Goal: Check status: Check status

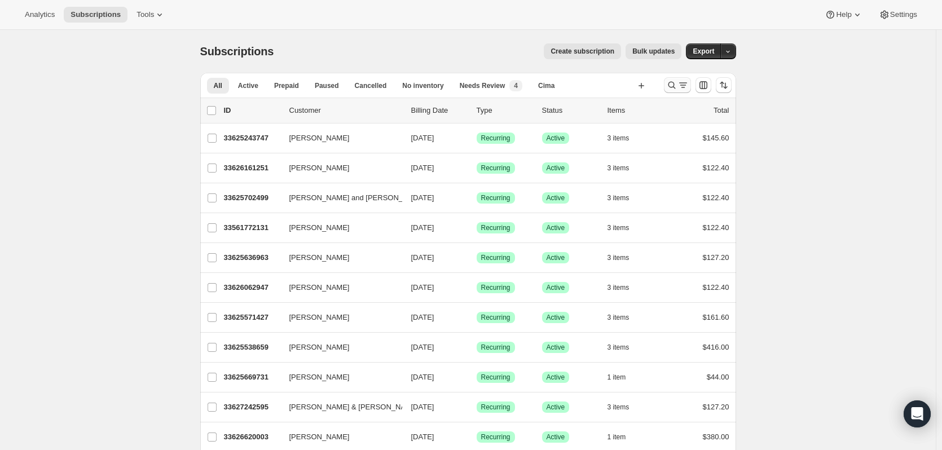
click at [677, 86] on icon "Search and filter results" at bounding box center [671, 85] width 11 height 11
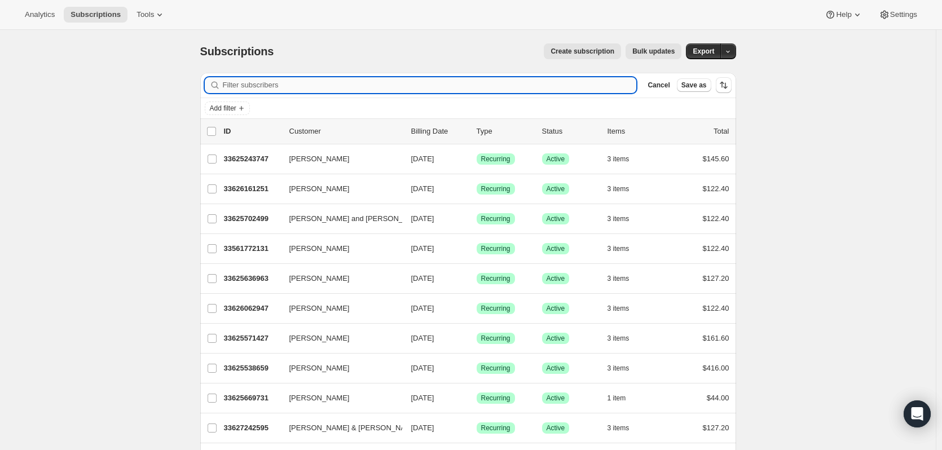
paste input "[PERSON_NAME]"
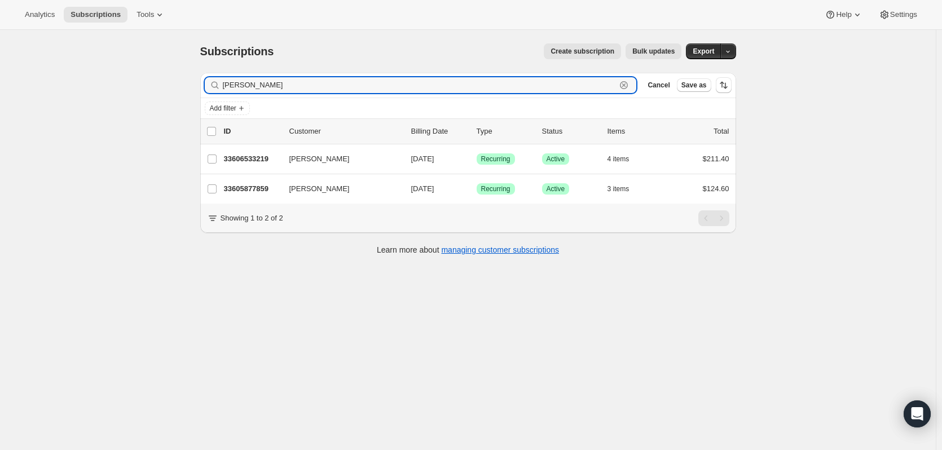
type input "[PERSON_NAME]"
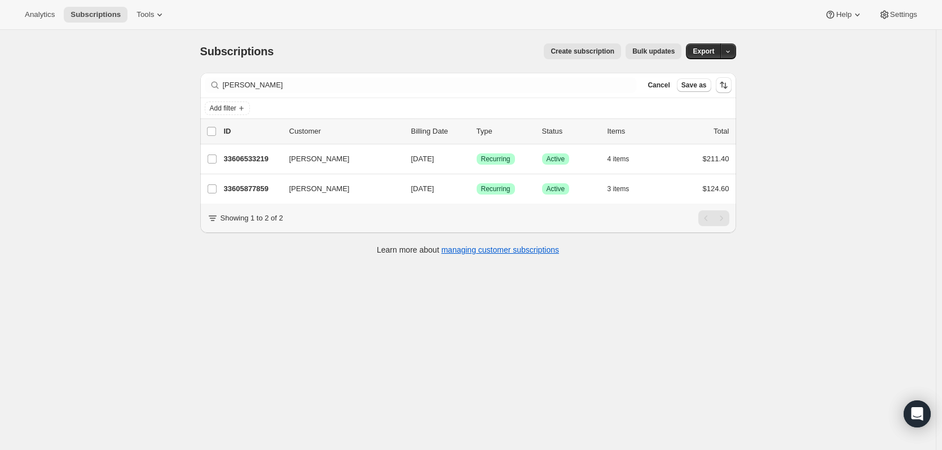
click at [838, 215] on div "Subscriptions. This page is ready Subscriptions Create subscription Bulk update…" at bounding box center [468, 255] width 936 height 450
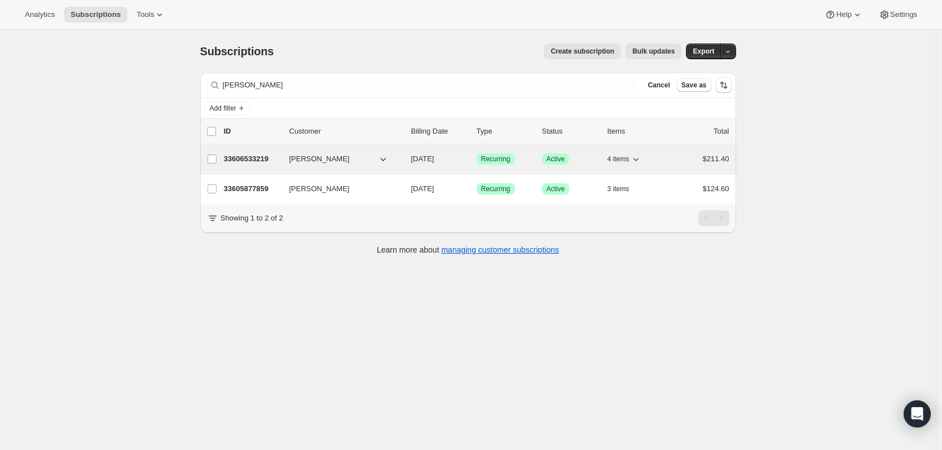
click at [260, 156] on p "33606533219" at bounding box center [252, 158] width 56 height 11
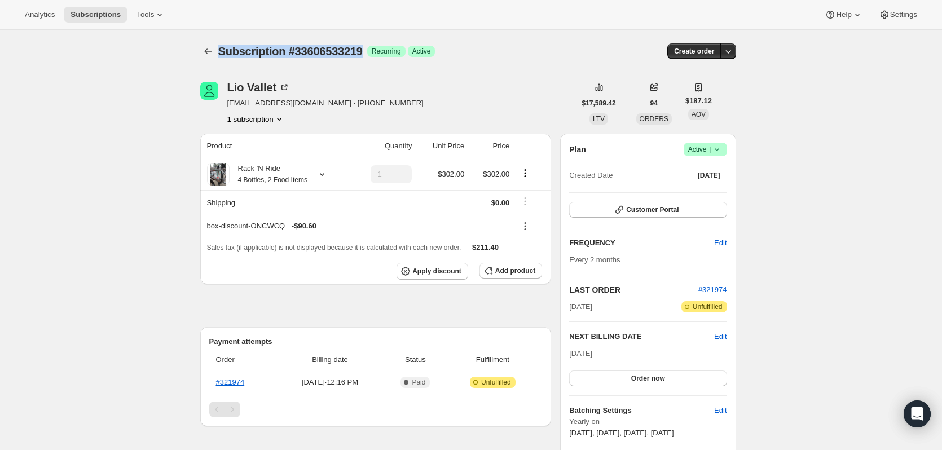
drag, startPoint x: 347, startPoint y: 52, endPoint x: 224, endPoint y: 45, distance: 123.2
click at [224, 45] on span "Subscription #33606533219" at bounding box center [290, 51] width 144 height 12
copy span "Subscription #33606533219"
click at [319, 174] on icon at bounding box center [321, 174] width 11 height 11
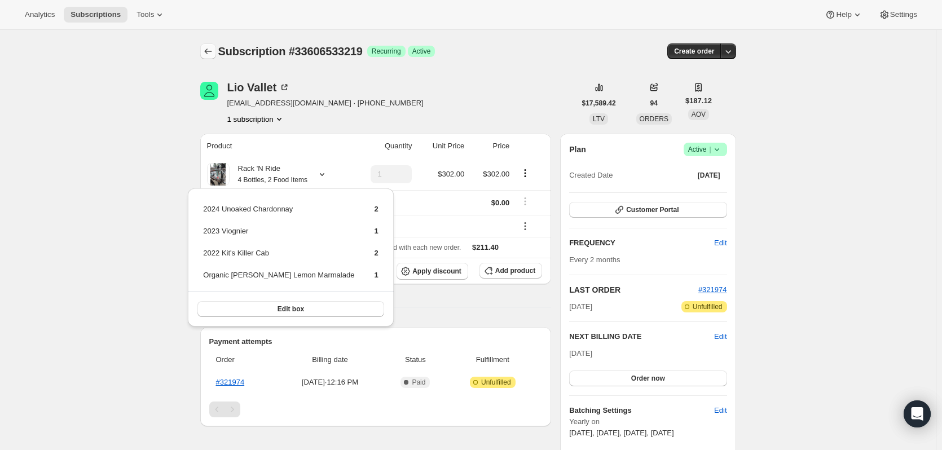
click at [211, 50] on icon "Subscriptions" at bounding box center [208, 51] width 11 height 11
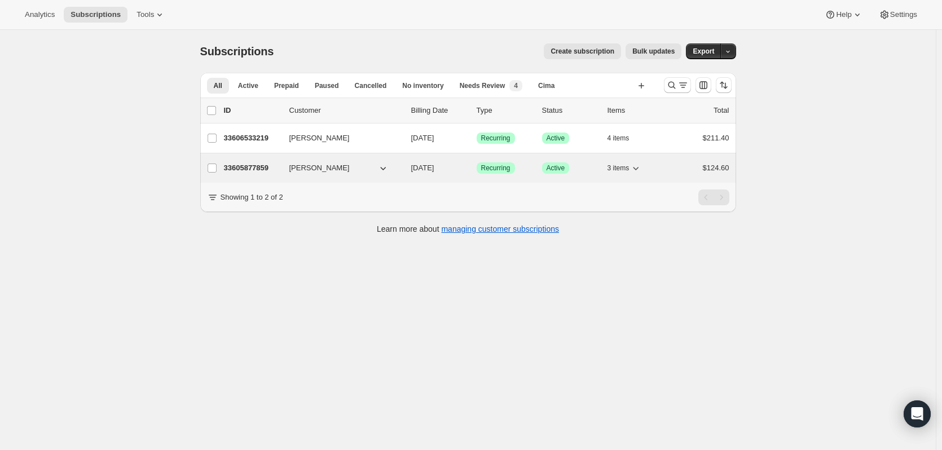
click at [241, 169] on p "33605877859" at bounding box center [252, 167] width 56 height 11
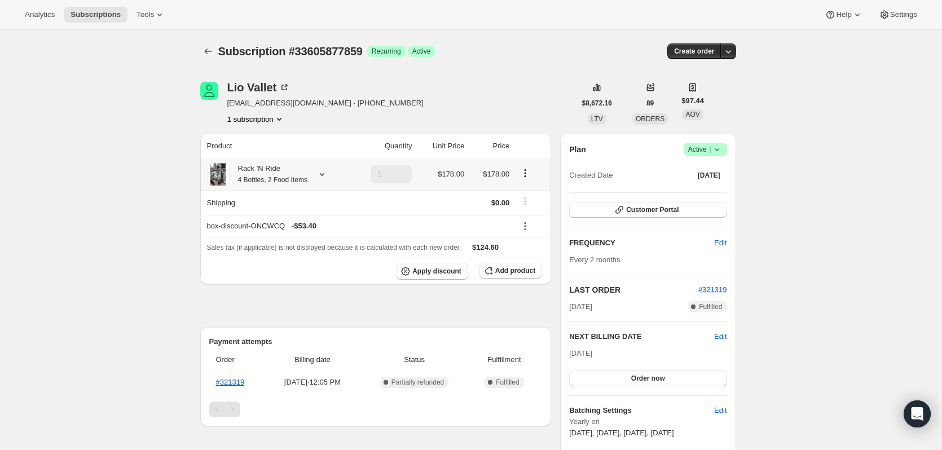
click at [327, 173] on icon at bounding box center [321, 174] width 11 height 11
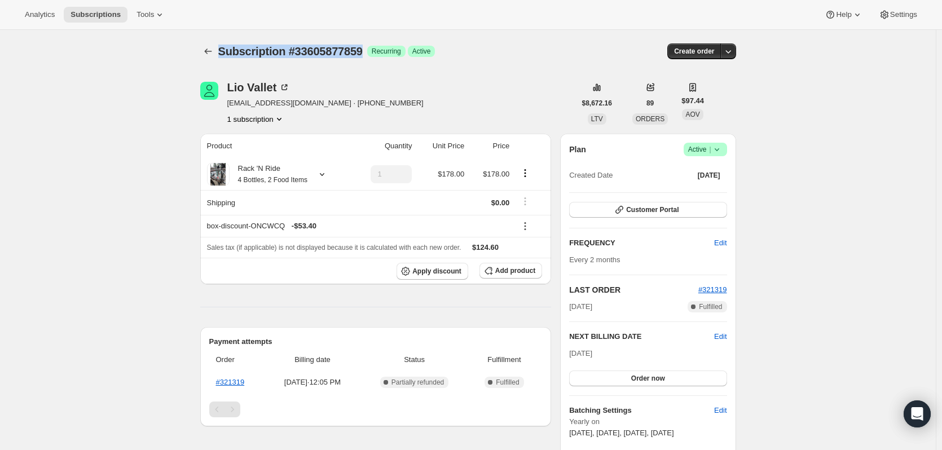
drag, startPoint x: 364, startPoint y: 51, endPoint x: 220, endPoint y: 52, distance: 143.9
click at [220, 52] on div "Subscription #33605877859 Success Recurring Success Active Create order" at bounding box center [468, 51] width 536 height 16
copy span "Subscription #33605877859"
